Goal: Check status

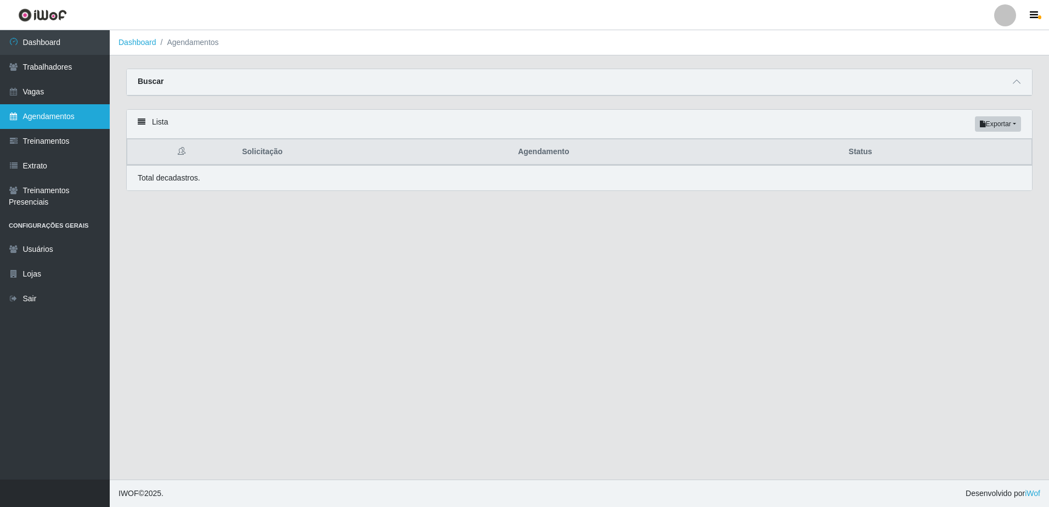
click at [89, 112] on link "Agendamentos" at bounding box center [55, 116] width 110 height 25
click at [1010, 82] on div "Buscar" at bounding box center [579, 82] width 905 height 26
drag, startPoint x: 1018, startPoint y: 87, endPoint x: 1013, endPoint y: 88, distance: 5.7
click at [1017, 88] on span at bounding box center [1016, 82] width 13 height 13
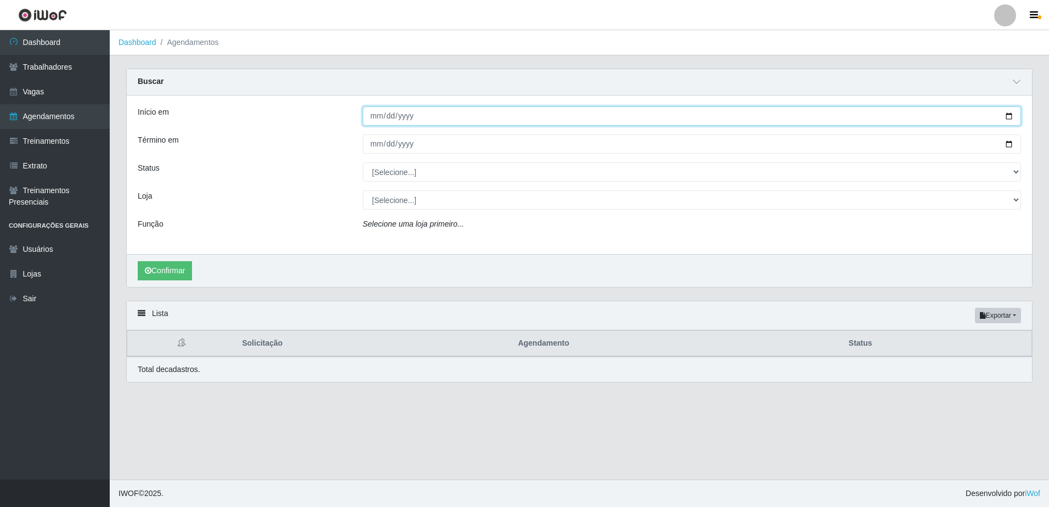
click at [387, 111] on input "Início em" at bounding box center [692, 115] width 658 height 19
drag, startPoint x: 370, startPoint y: 115, endPoint x: 385, endPoint y: 116, distance: 14.9
click at [370, 115] on input "Início em" at bounding box center [692, 115] width 658 height 19
click at [426, 116] on input "Início em" at bounding box center [692, 115] width 658 height 19
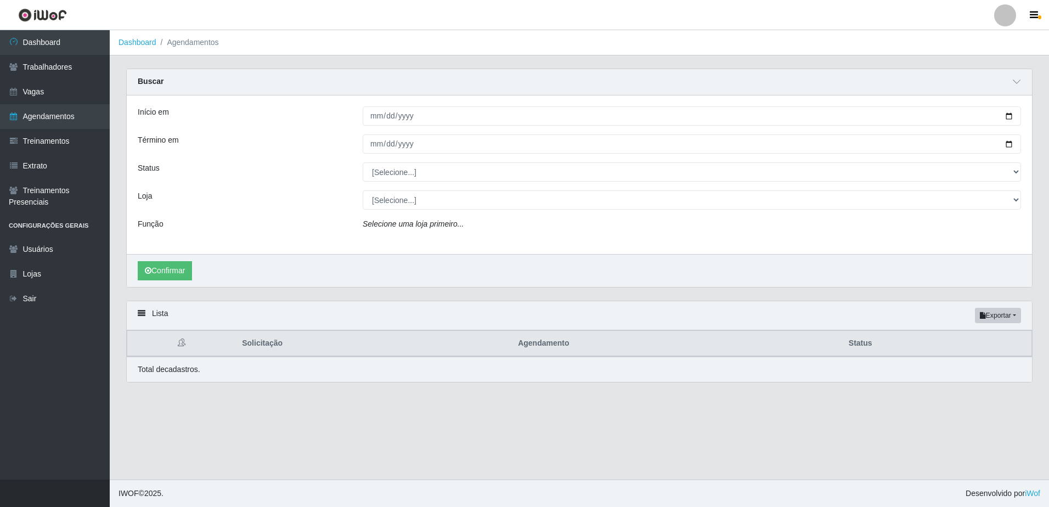
drag, startPoint x: 353, startPoint y: 118, endPoint x: 359, endPoint y: 128, distance: 11.8
click at [354, 118] on div "Início em" at bounding box center [241, 115] width 225 height 19
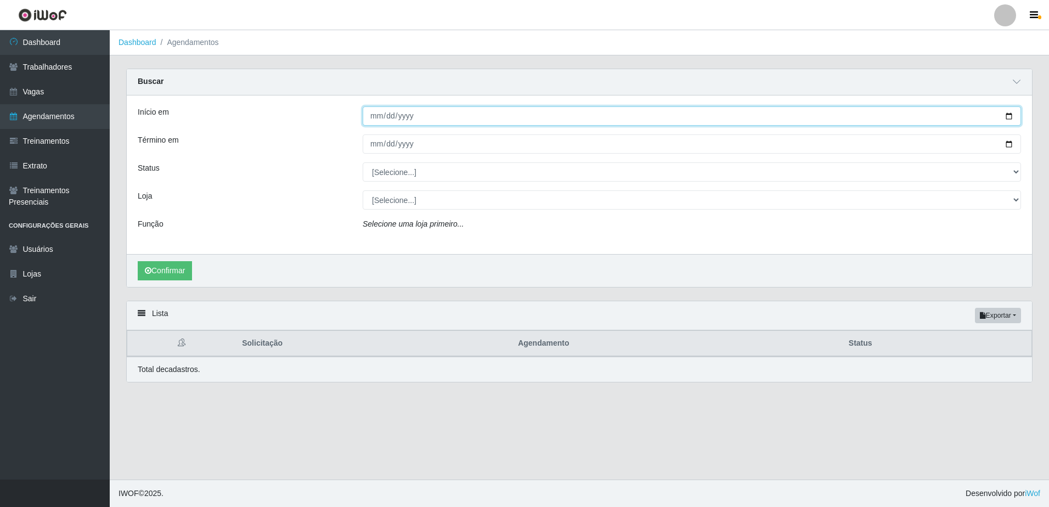
click at [369, 122] on input "Início em" at bounding box center [692, 115] width 658 height 19
click at [379, 117] on input "Início em" at bounding box center [692, 115] width 658 height 19
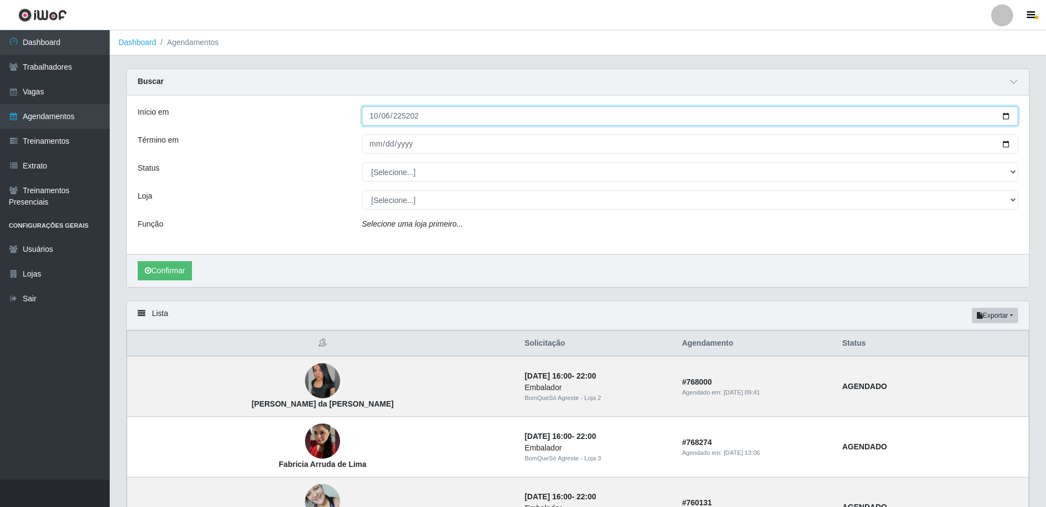
type input "252025-10-06"
type input "[DATE]"
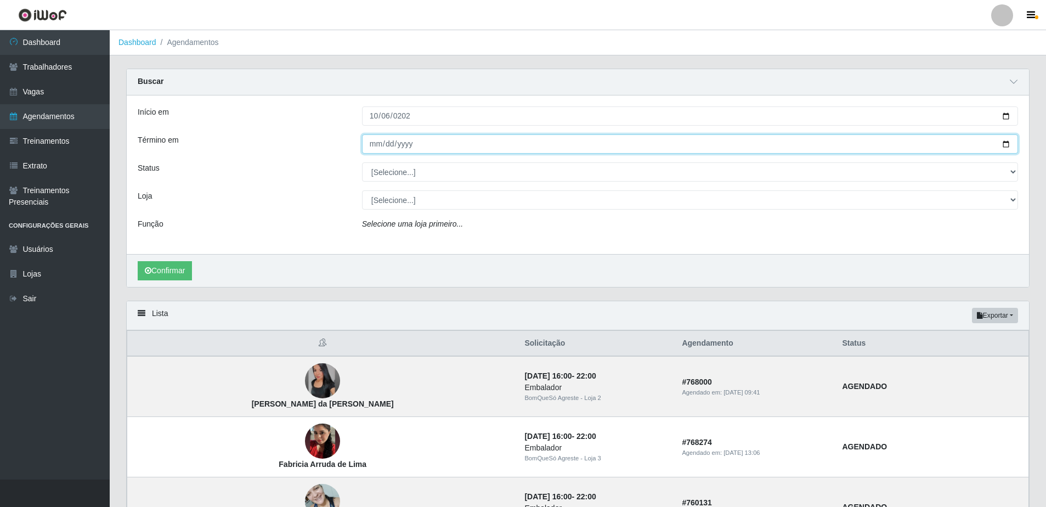
click at [373, 146] on input "Término em" at bounding box center [690, 143] width 656 height 19
click at [369, 142] on input "Término em" at bounding box center [690, 143] width 656 height 19
type input "[DATE]"
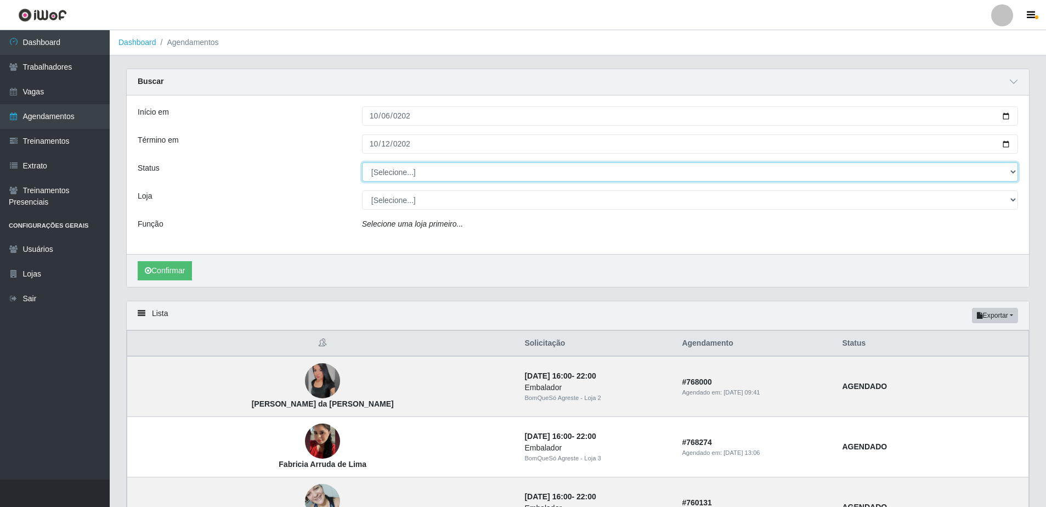
click at [813, 175] on select "[Selecione...] AGENDADO AGUARDANDO LIBERAR EM ANDAMENTO EM REVISÃO FINALIZADO C…" at bounding box center [690, 171] width 656 height 19
select select "FINALIZADO"
click at [362, 163] on select "[Selecione...] AGENDADO AGUARDANDO LIBERAR EM ANDAMENTO EM REVISÃO FINALIZADO C…" at bounding box center [690, 171] width 656 height 19
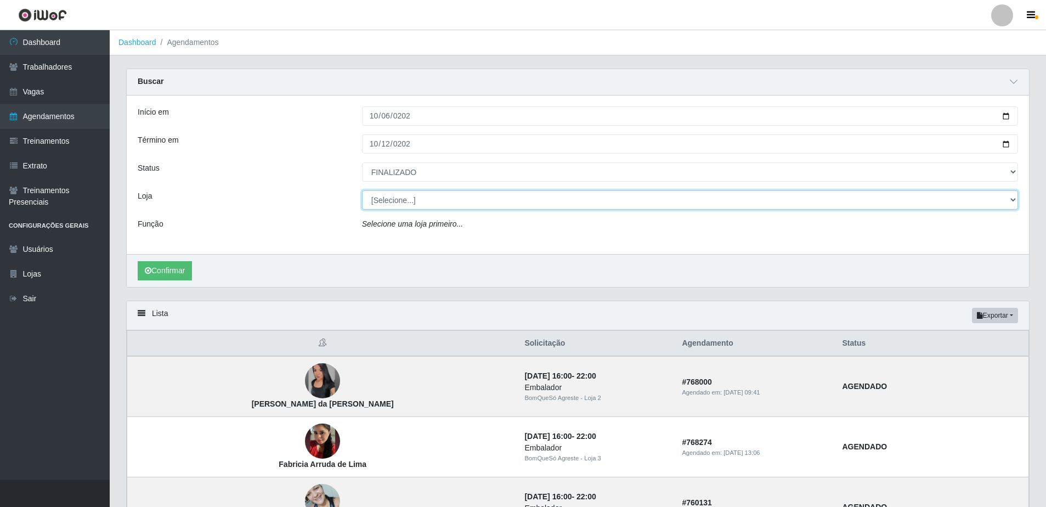
click at [466, 194] on select "[Selecione...] BomQueSó Agreste - Loja 1 BomQueSó Agreste - Loja 2 BomQueSó Agr…" at bounding box center [690, 199] width 656 height 19
click at [362, 191] on select "[Selecione...] BomQueSó Agreste - Loja 1 BomQueSó Agreste - Loja 2 BomQueSó Agr…" at bounding box center [690, 199] width 656 height 19
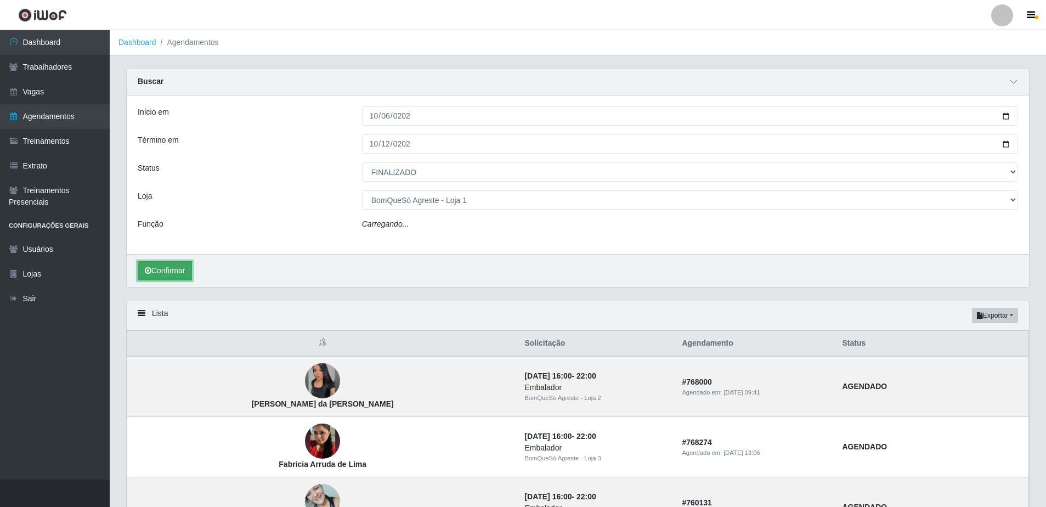
click at [174, 273] on button "Confirmar" at bounding box center [165, 270] width 54 height 19
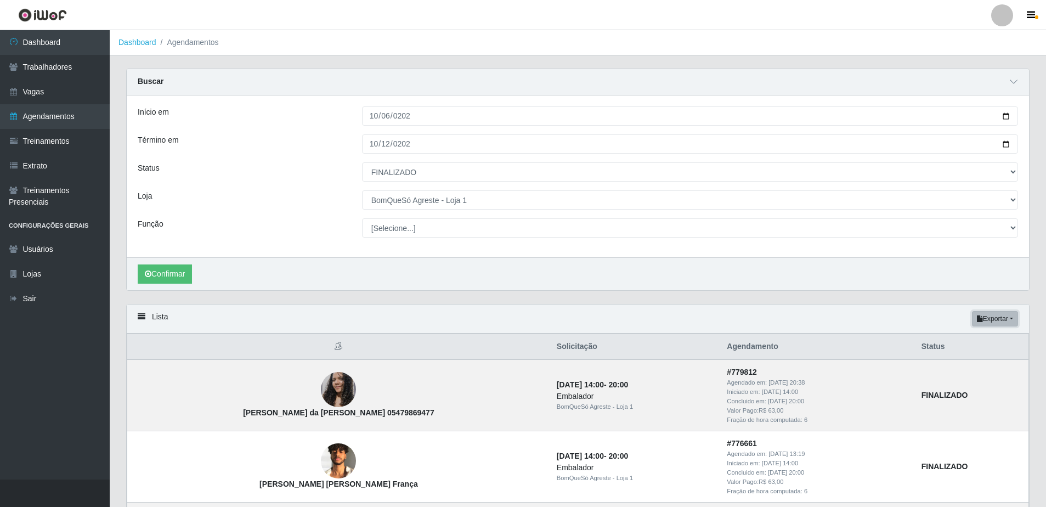
click at [992, 318] on button "Exportar" at bounding box center [995, 318] width 46 height 15
click at [984, 364] on button "Excel" at bounding box center [975, 362] width 87 height 22
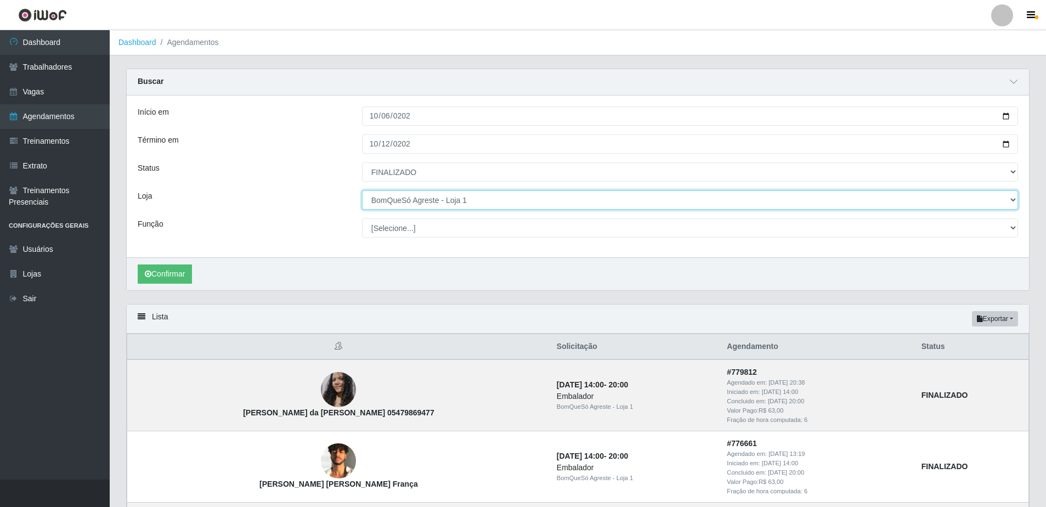
click at [466, 196] on select "[Selecione...] BomQueSó Agreste - Loja 1 BomQueSó Agreste - Loja 2 BomQueSó Agr…" at bounding box center [690, 199] width 656 height 19
click at [362, 191] on select "[Selecione...] BomQueSó Agreste - Loja 1 BomQueSó Agreste - Loja 2 BomQueSó Agr…" at bounding box center [690, 199] width 656 height 19
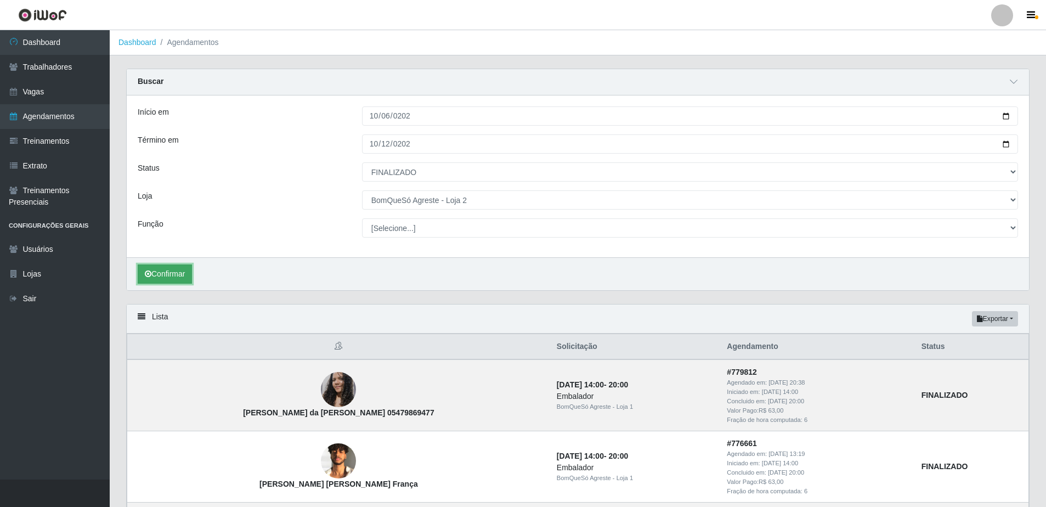
click at [170, 275] on button "Confirmar" at bounding box center [165, 273] width 54 height 19
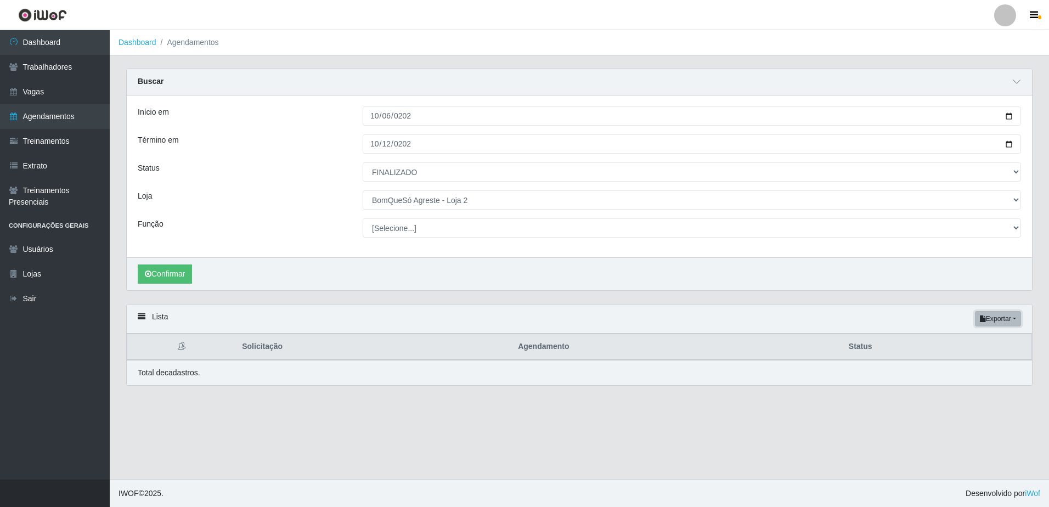
click at [998, 317] on button "Exportar" at bounding box center [998, 318] width 46 height 15
click at [741, 427] on main "Dashboard Agendamentos Carregando... Buscar Início em [DATE] Término em [DATE] …" at bounding box center [579, 254] width 939 height 449
click at [662, 430] on main "Dashboard Agendamentos Carregando... Buscar Início em [DATE] Término em [DATE] …" at bounding box center [579, 254] width 939 height 449
click at [154, 272] on button "Confirmar" at bounding box center [165, 273] width 54 height 19
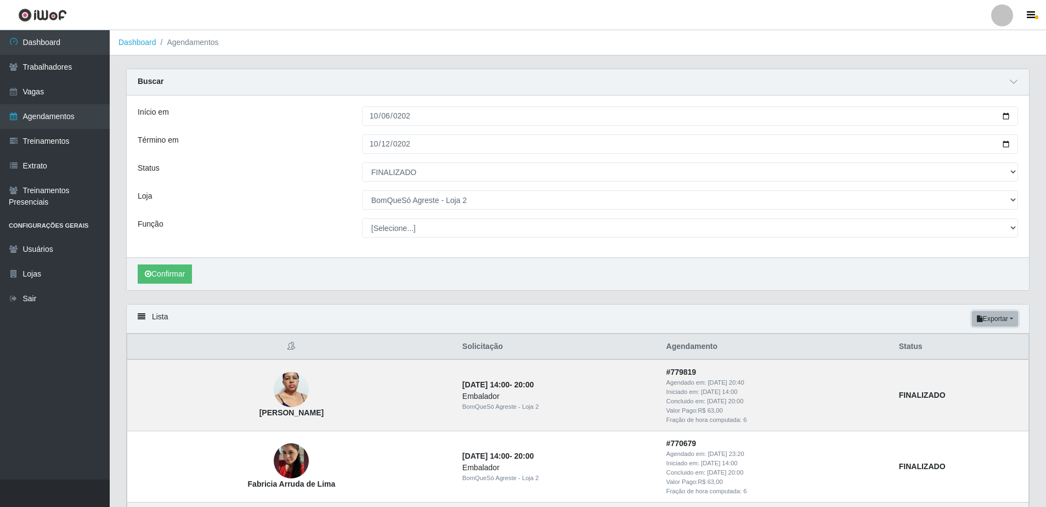
click at [1010, 325] on button "Exportar" at bounding box center [995, 318] width 46 height 15
click at [976, 361] on button "Excel" at bounding box center [975, 362] width 87 height 22
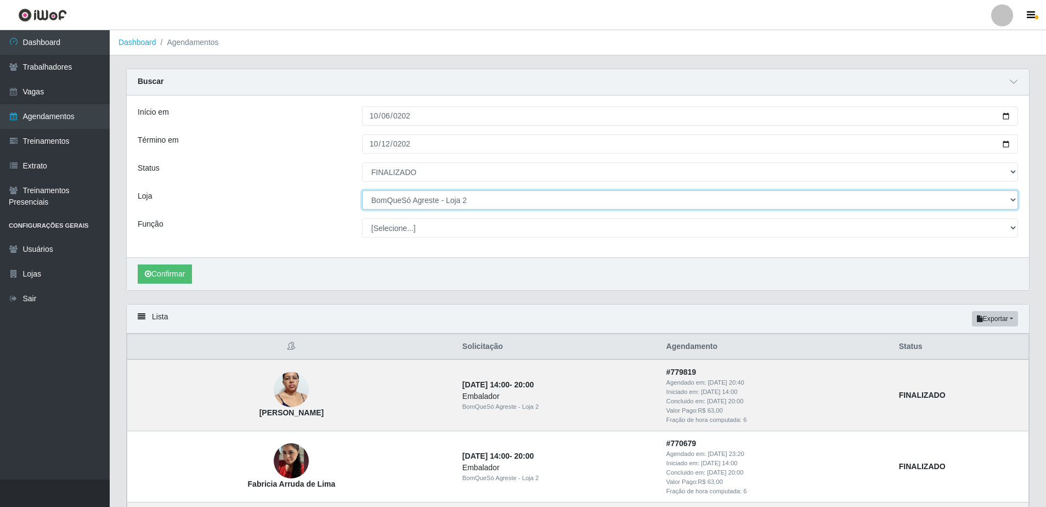
click at [538, 200] on select "[Selecione...] BomQueSó Agreste - Loja 1 BomQueSó Agreste - Loja 2 BomQueSó Agr…" at bounding box center [690, 199] width 656 height 19
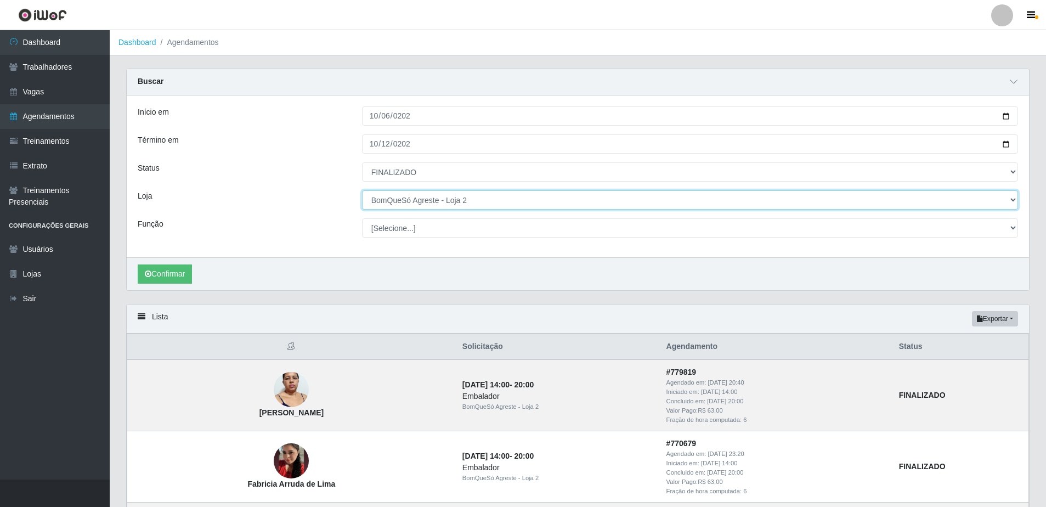
select select "215"
click at [362, 191] on select "[Selecione...] BomQueSó Agreste - Loja 1 BomQueSó Agreste - Loja 2 BomQueSó Agr…" at bounding box center [690, 199] width 656 height 19
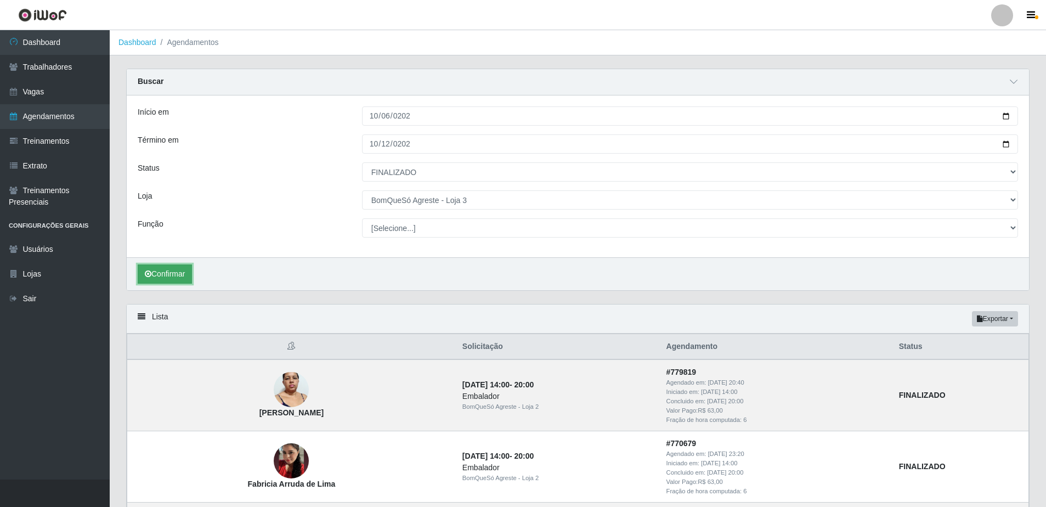
click at [154, 271] on button "Confirmar" at bounding box center [165, 273] width 54 height 19
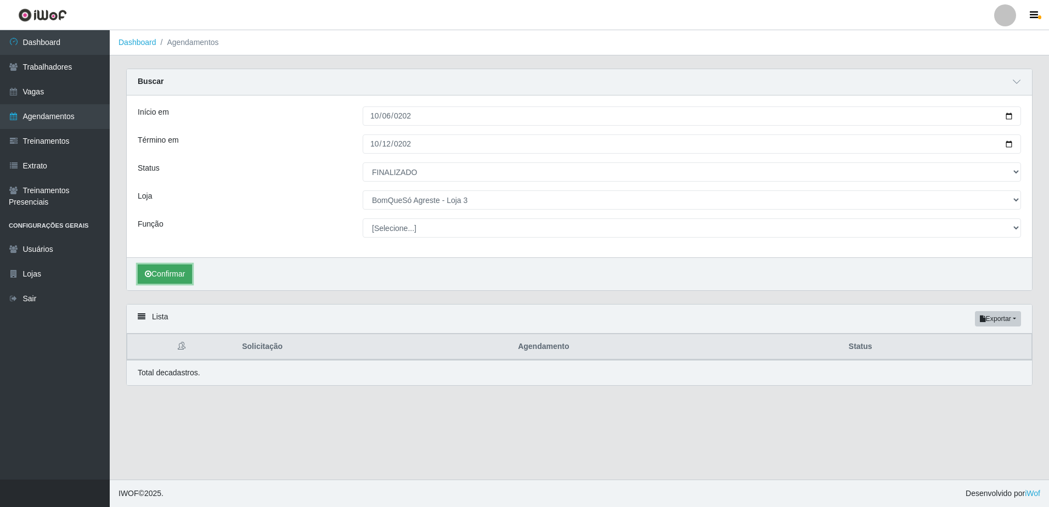
click at [170, 278] on button "Confirmar" at bounding box center [165, 273] width 54 height 19
click at [177, 260] on div "Confirmar" at bounding box center [579, 273] width 905 height 33
click at [173, 272] on button "Confirmar" at bounding box center [165, 273] width 54 height 19
